Goal: Information Seeking & Learning: Learn about a topic

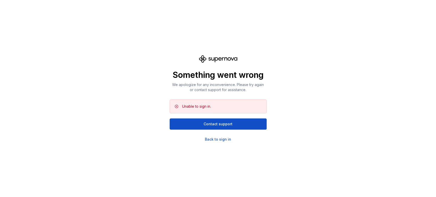
click at [228, 143] on div "Something went wrong We apologize for any inconvenience. Please try again or co…" at bounding box center [218, 98] width 436 height 197
click at [226, 142] on div "Back to sign in" at bounding box center [218, 139] width 26 height 5
click at [225, 140] on div "Back to sign in" at bounding box center [218, 139] width 26 height 5
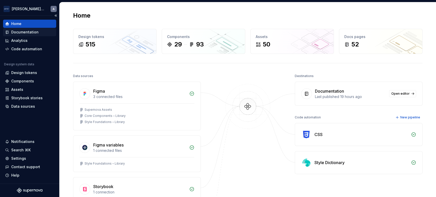
click at [35, 31] on div "Documentation" at bounding box center [24, 32] width 27 height 5
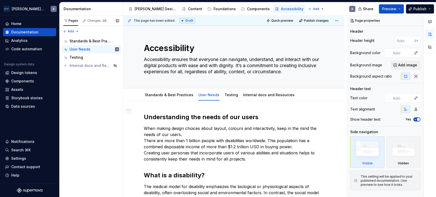
click at [90, 91] on div "Pages Changes 36 Add Accessibility guide for tree Page tree. Navigate the tree …" at bounding box center [91, 107] width 64 height 182
click at [178, 99] on div "Standards & Best Practices" at bounding box center [169, 95] width 53 height 8
click at [163, 98] on div "Standards & Best Practices" at bounding box center [169, 95] width 53 height 8
click at [171, 96] on link "Standards & Best Practices" at bounding box center [169, 95] width 49 height 4
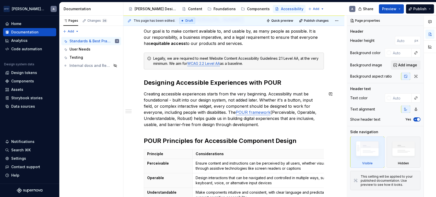
scroll to position [95, 0]
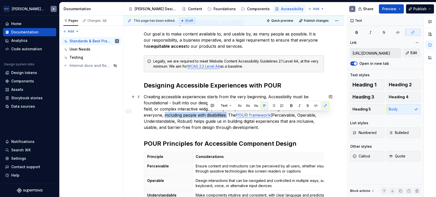
drag, startPoint x: 208, startPoint y: 115, endPoint x: 144, endPoint y: 117, distance: 64.2
click at [144, 117] on p "Creating accessible experiences starts from the very beginning. Accessibility m…" at bounding box center [234, 112] width 180 height 37
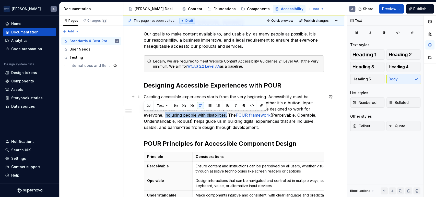
click at [159, 116] on p "Creating accessible experiences starts from the very beginning. Accessibility m…" at bounding box center [234, 112] width 180 height 37
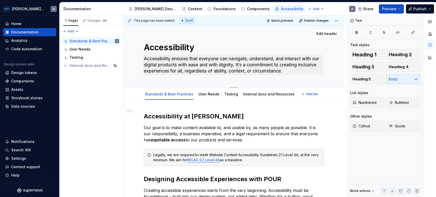
scroll to position [0, 0]
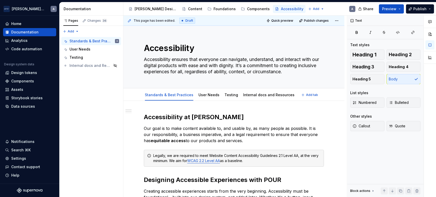
click at [219, 94] on div "Standards & Best Practices User Needs Testing Internal docs and Resources" at bounding box center [220, 96] width 158 height 14
click at [214, 95] on link "User Needs" at bounding box center [209, 95] width 21 height 4
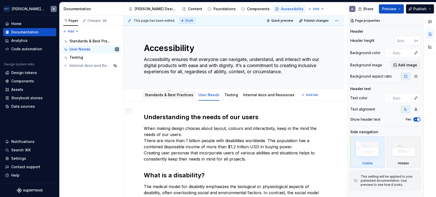
click at [173, 95] on link "Standards & Best Practices" at bounding box center [169, 95] width 49 height 4
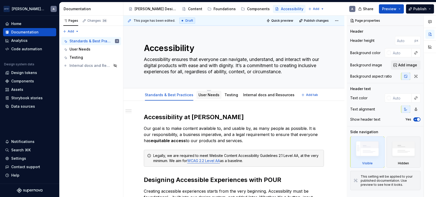
click at [197, 99] on div "User Needs" at bounding box center [209, 95] width 25 height 8
click at [203, 94] on link "User Needs" at bounding box center [209, 95] width 21 height 4
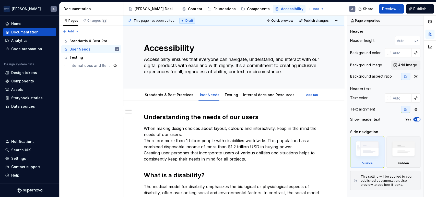
type textarea "*"
click at [149, 118] on h2 "Understanding the needs of our users" at bounding box center [234, 117] width 180 height 8
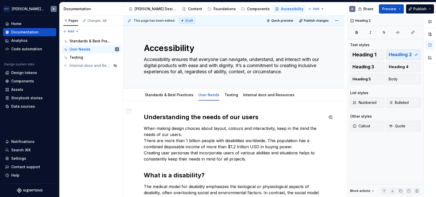
click at [258, 121] on h2 "Understanding the needs of our users" at bounding box center [234, 117] width 180 height 8
click at [226, 136] on p "When making design choices about layout, colours and interactivity, keep in the…" at bounding box center [234, 144] width 180 height 37
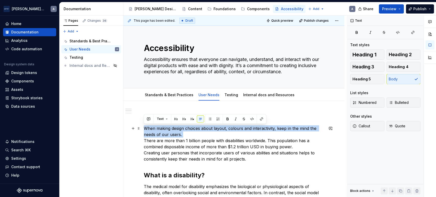
drag, startPoint x: 144, startPoint y: 140, endPoint x: 142, endPoint y: 125, distance: 14.6
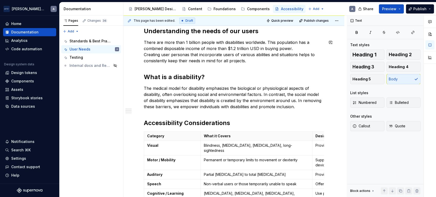
scroll to position [95, 0]
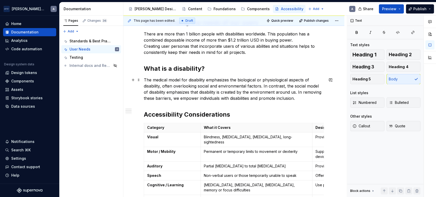
click at [301, 97] on p "The medical model for disability emphasizes the biological or physiological asp…" at bounding box center [234, 89] width 180 height 25
click at [298, 92] on p "The medical model for disability emphasizes the biological or physiological asp…" at bounding box center [234, 89] width 180 height 25
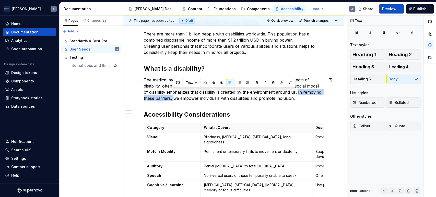
drag, startPoint x: 174, startPoint y: 99, endPoint x: 299, endPoint y: 93, distance: 124.9
click at [299, 93] on p "The medical model for disability emphasizes the biological or physiological asp…" at bounding box center [234, 89] width 180 height 25
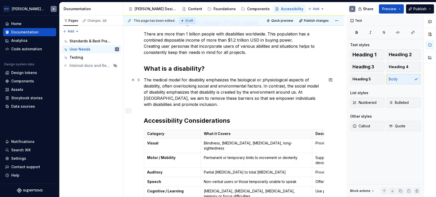
click at [227, 98] on p "The medical model for disability emphasizes the biological or physiological asp…" at bounding box center [234, 92] width 180 height 31
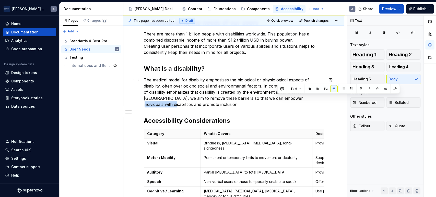
drag, startPoint x: 308, startPoint y: 100, endPoint x: 279, endPoint y: 98, distance: 29.5
click at [279, 98] on p "The medical model for disability emphasizes the biological or physiological asp…" at bounding box center [234, 92] width 180 height 31
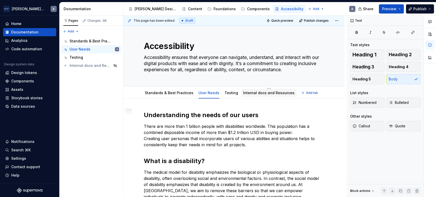
scroll to position [0, 0]
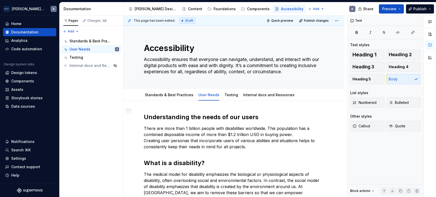
type textarea "*"
